Goal: Obtain resource: Download file/media

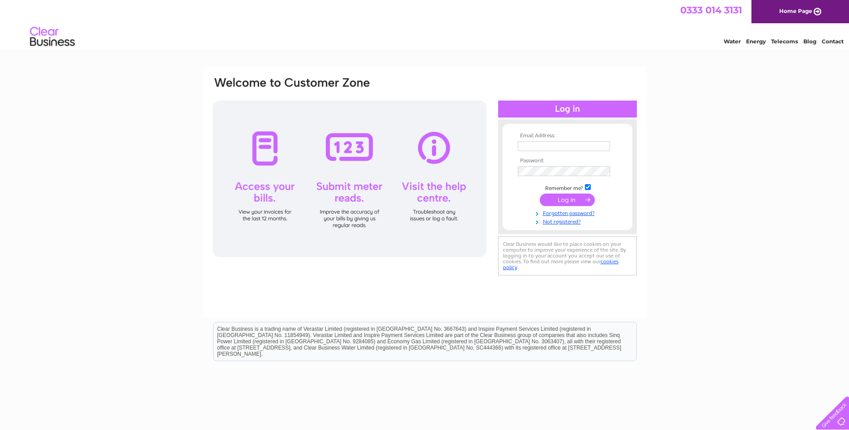
type input "Finance@etiscotland.co.uk"
click at [568, 195] on input "submit" at bounding box center [567, 200] width 55 height 13
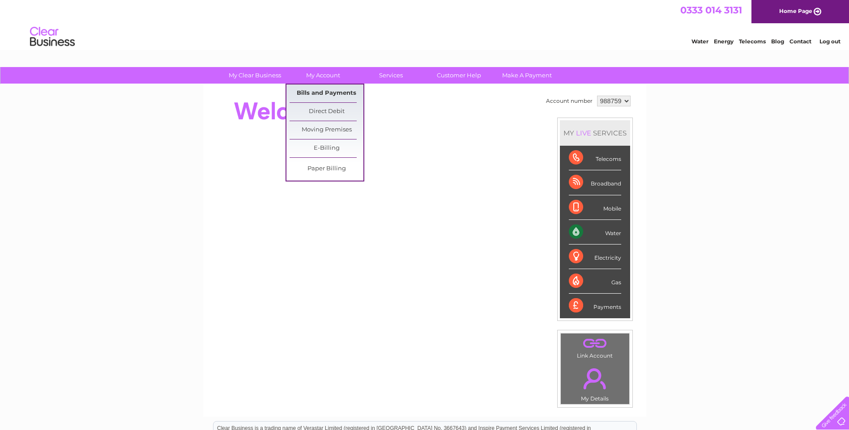
click at [328, 91] on link "Bills and Payments" at bounding box center [326, 94] width 74 height 18
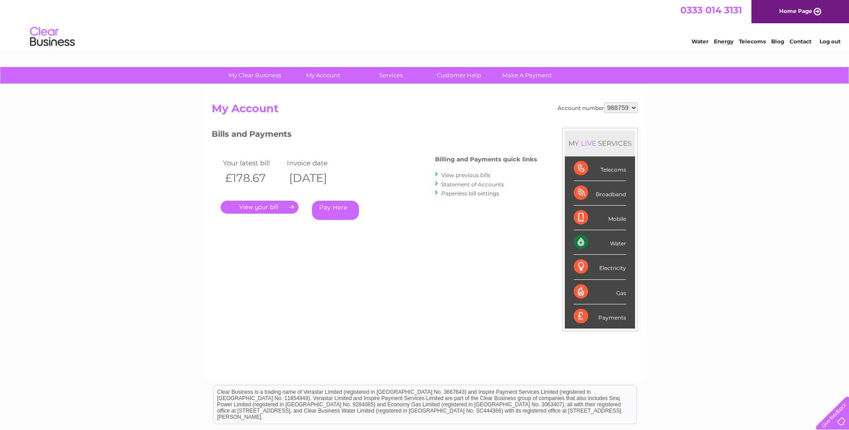
click at [285, 206] on link "." at bounding box center [260, 207] width 78 height 13
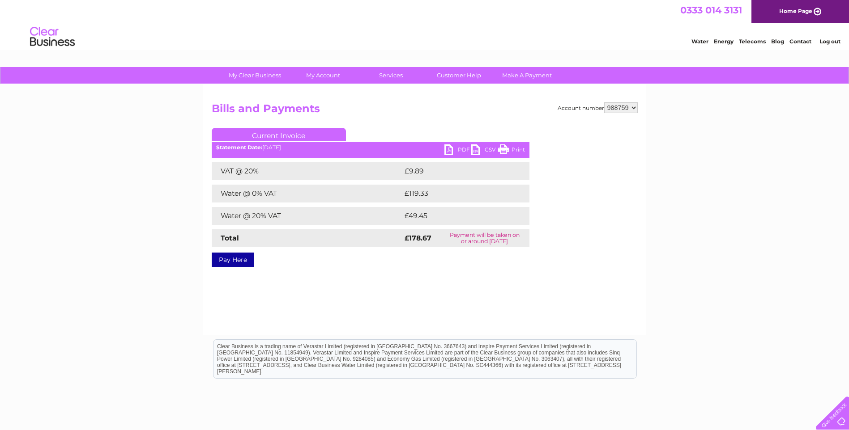
click at [460, 151] on link "PDF" at bounding box center [457, 151] width 27 height 13
click at [634, 110] on select "988759 989862" at bounding box center [621, 107] width 34 height 11
select select "989862"
click at [604, 102] on select "988759 989862" at bounding box center [621, 107] width 34 height 11
click at [462, 150] on link "PDF" at bounding box center [457, 151] width 27 height 13
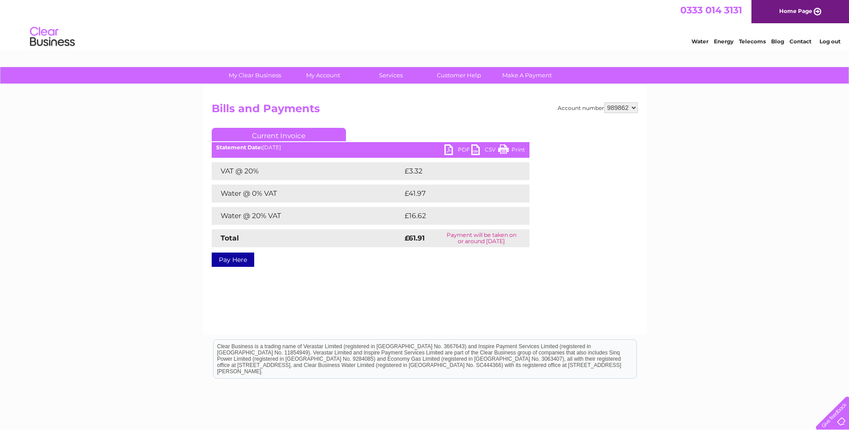
click at [832, 40] on link "Log out" at bounding box center [829, 41] width 21 height 7
